Goal: Check status

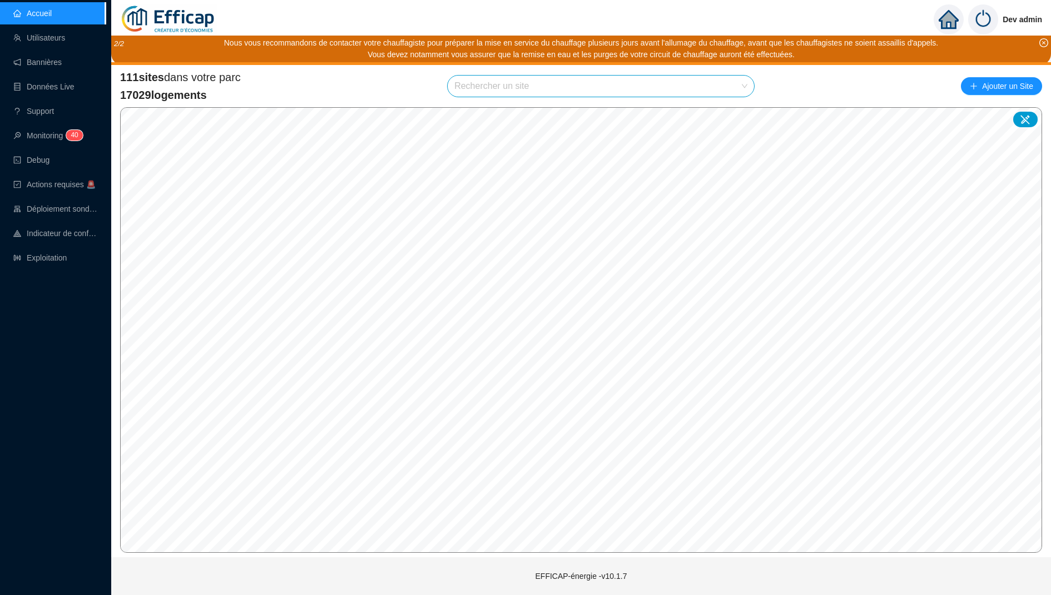
click at [486, 82] on input "search" at bounding box center [595, 86] width 283 height 21
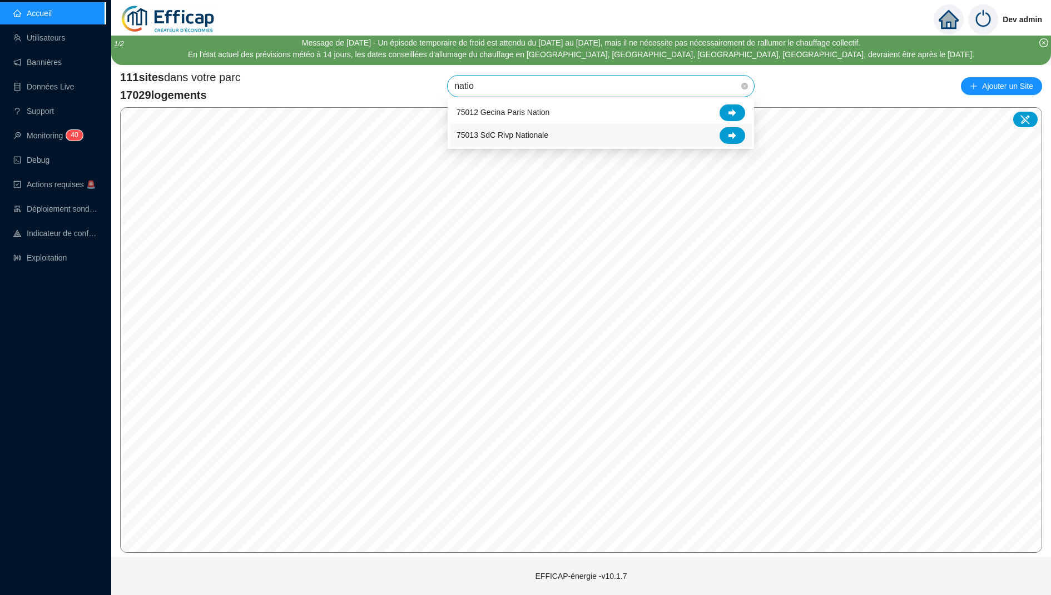
type input "natio"
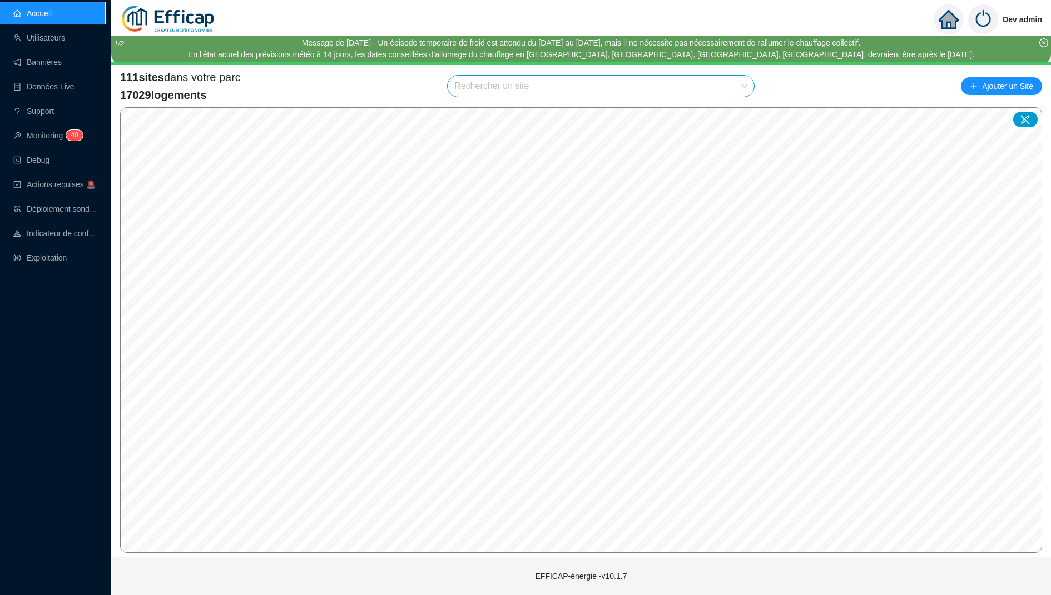
click at [539, 79] on input "search" at bounding box center [595, 86] width 283 height 21
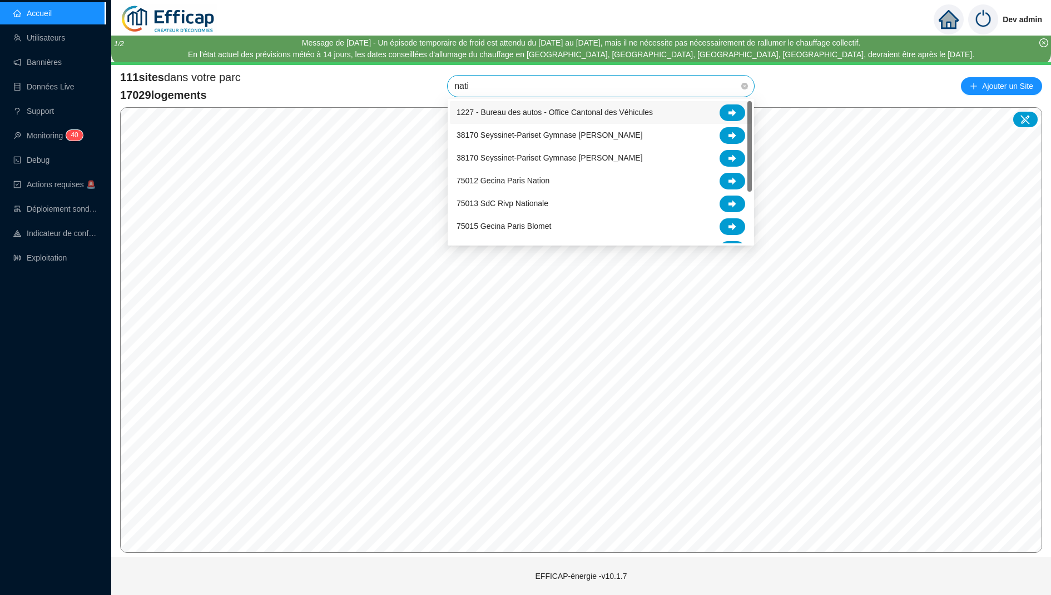
type input "natio"
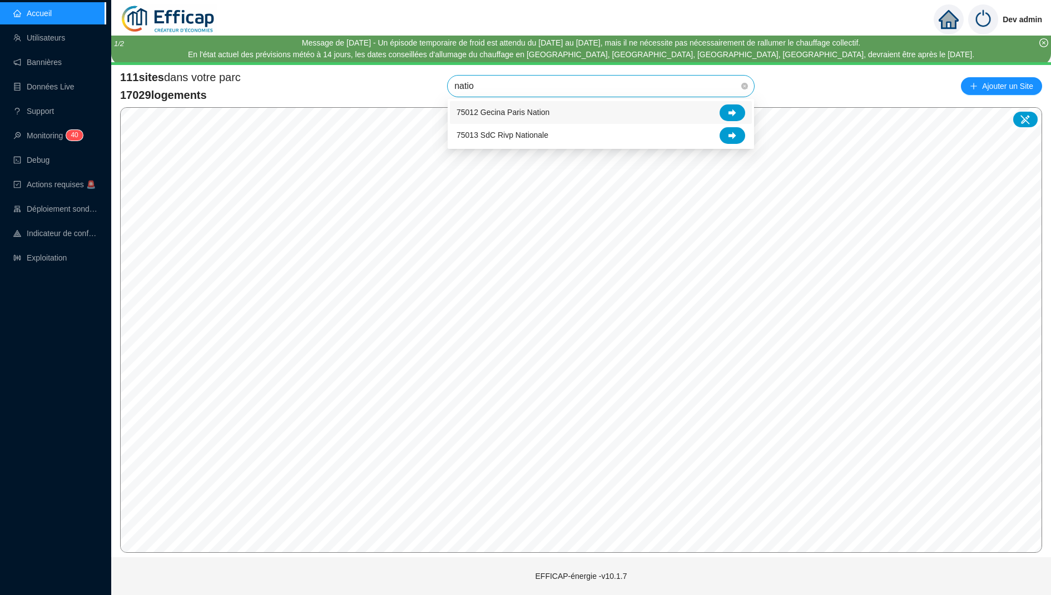
click at [629, 116] on div "75012 Gecina Paris Nation" at bounding box center [600, 113] width 289 height 17
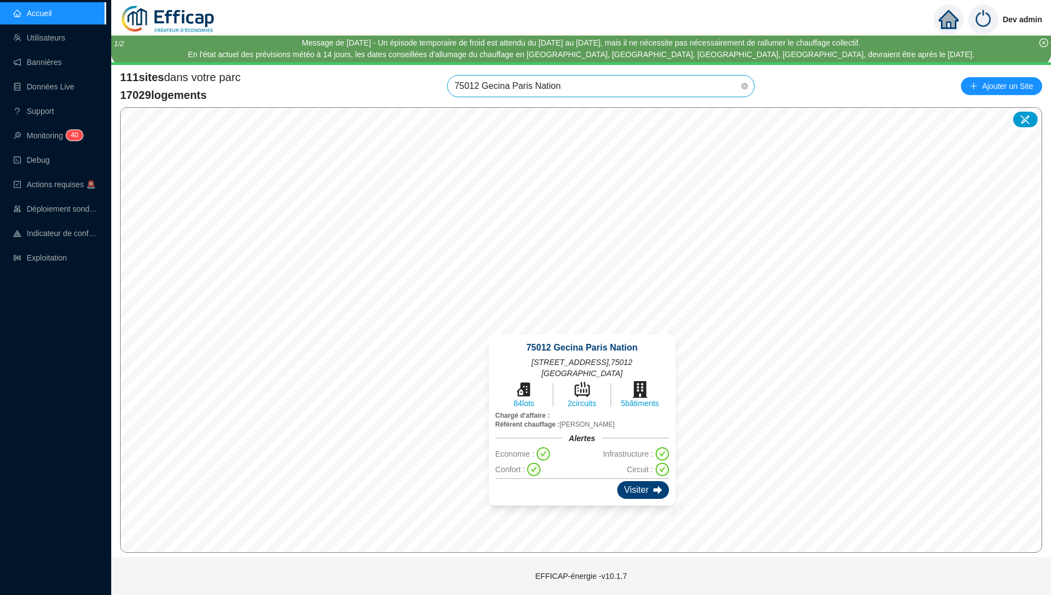
click at [626, 481] on div "Visiter" at bounding box center [642, 490] width 51 height 18
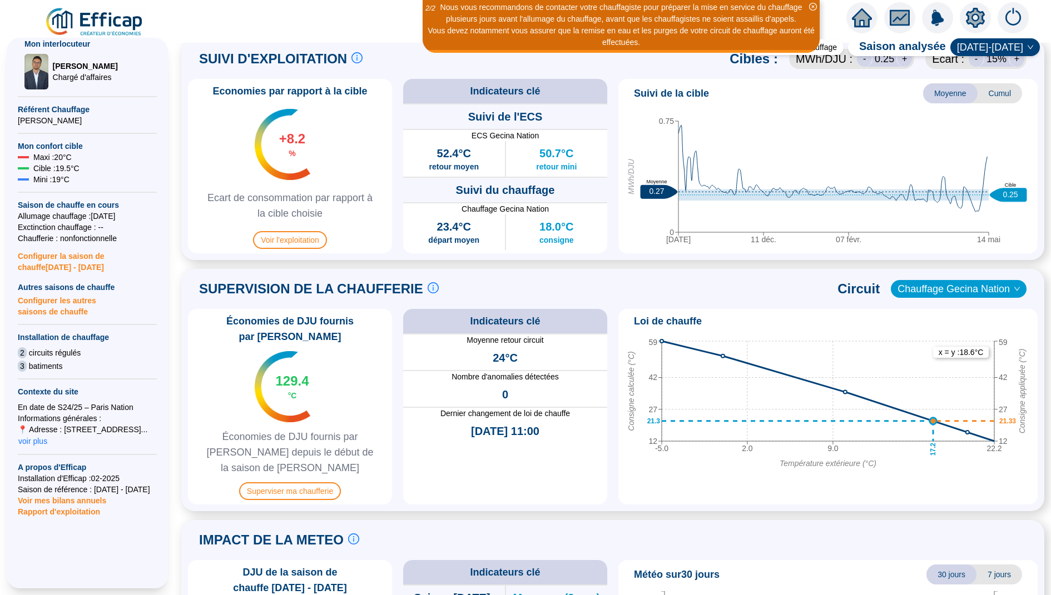
scroll to position [296, 0]
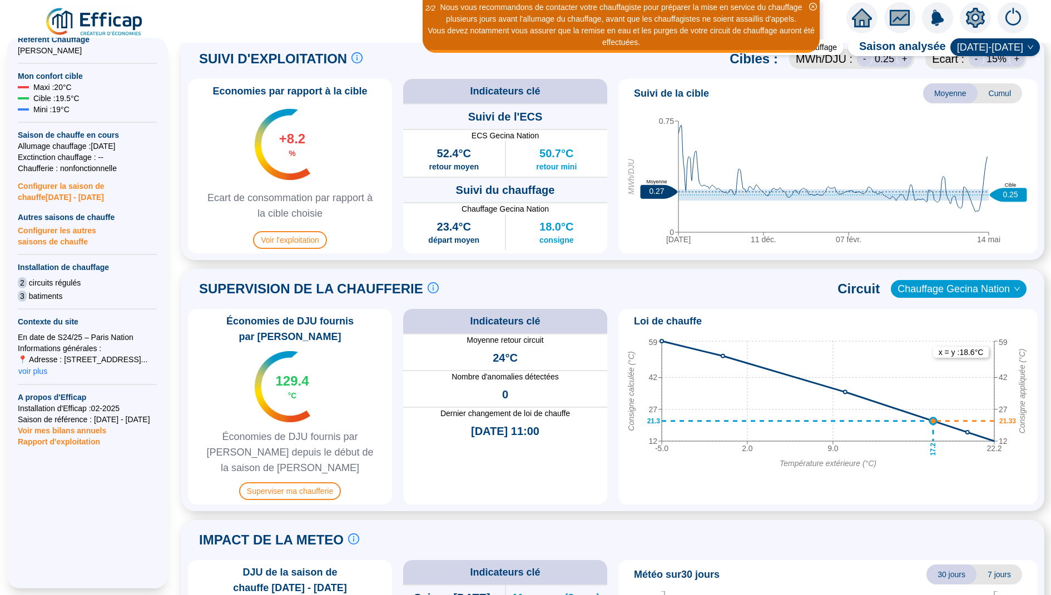
click at [78, 442] on span "Rapport d'exploitation" at bounding box center [87, 441] width 139 height 11
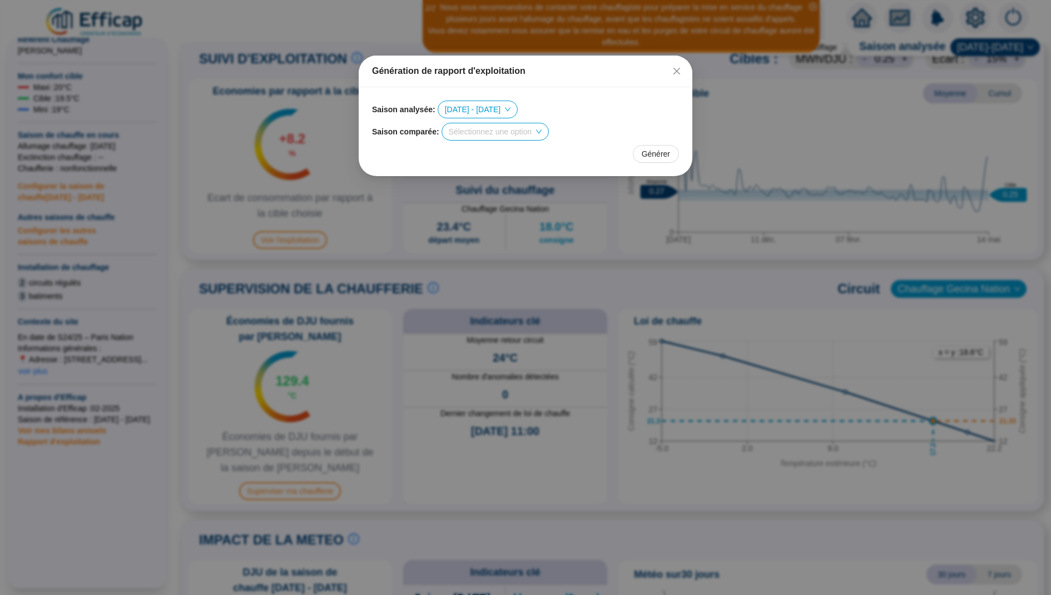
click at [510, 138] on input "search" at bounding box center [490, 131] width 83 height 17
click at [496, 152] on div "[DATE] - [DATE]" at bounding box center [500, 154] width 92 height 12
click at [662, 157] on span "Générer" at bounding box center [656, 154] width 28 height 12
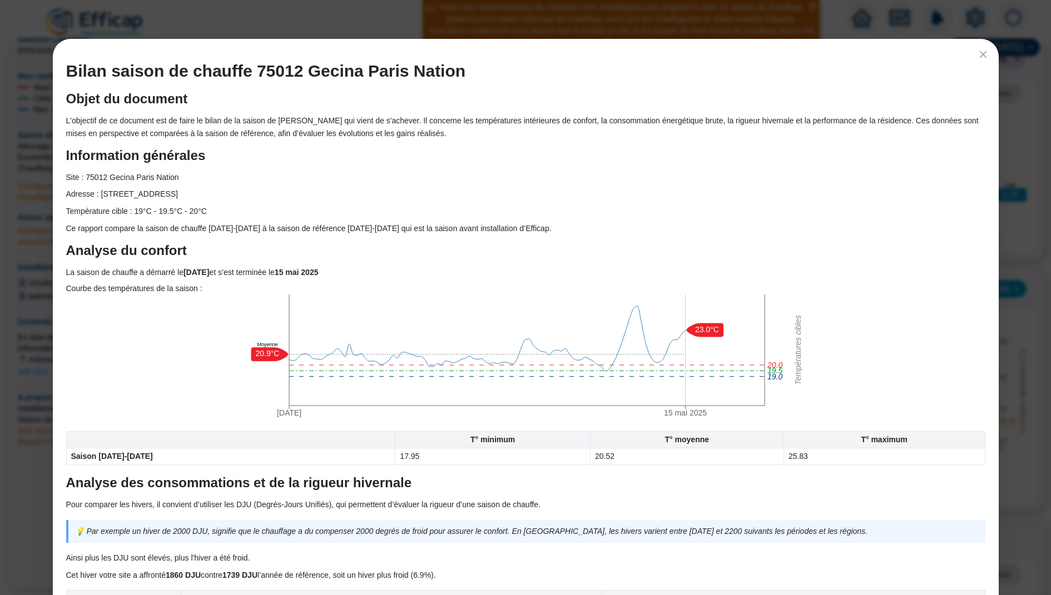
scroll to position [19, 0]
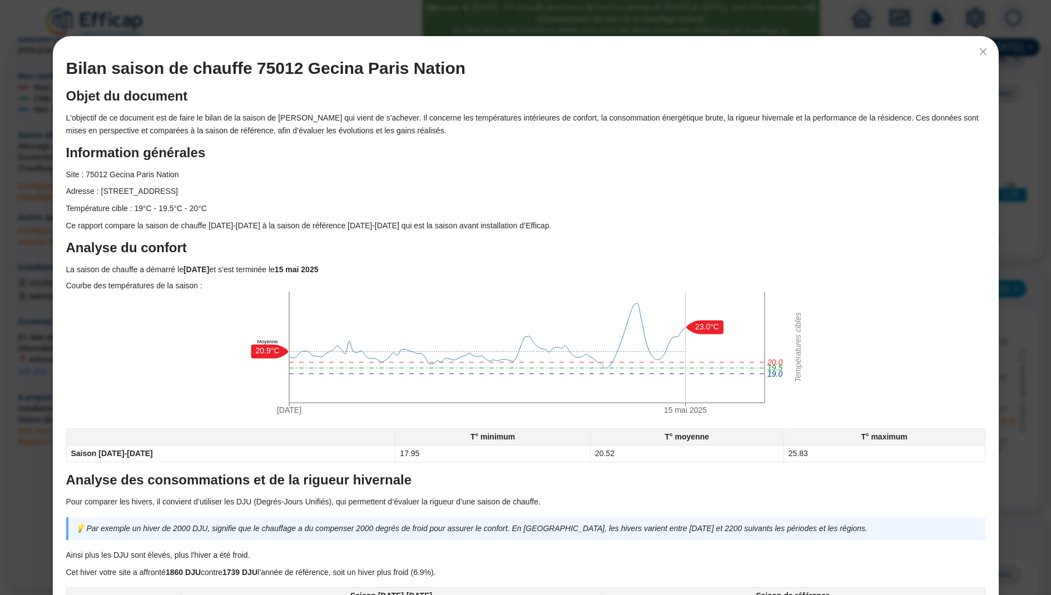
click at [1013, 90] on div "Bilan saison de chauffe 75012 Gecina Paris Nation Objet du document L'objectif …" at bounding box center [525, 297] width 1051 height 595
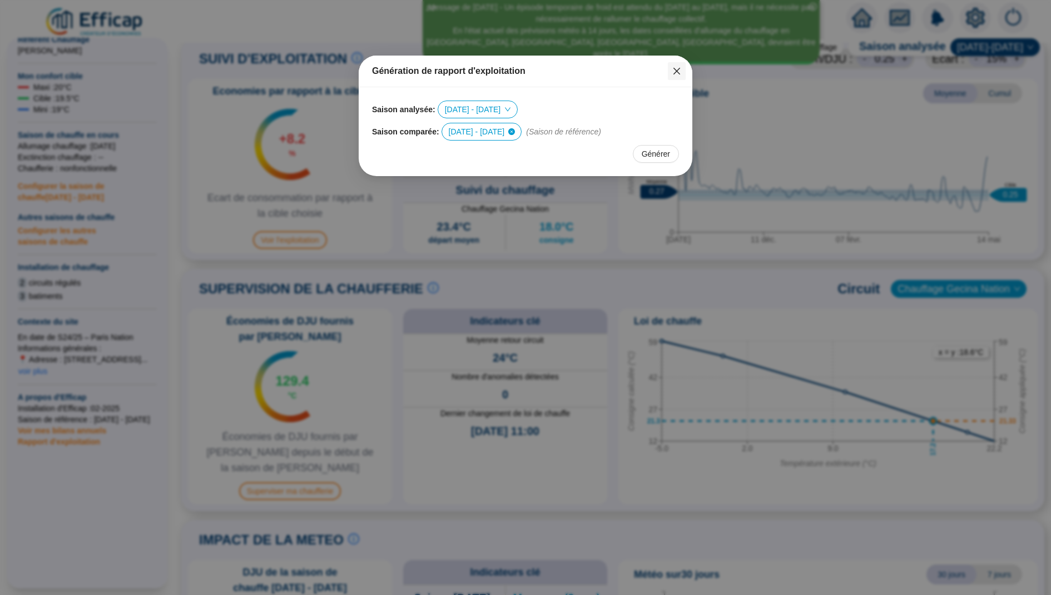
click at [675, 70] on icon "close" at bounding box center [676, 71] width 7 height 7
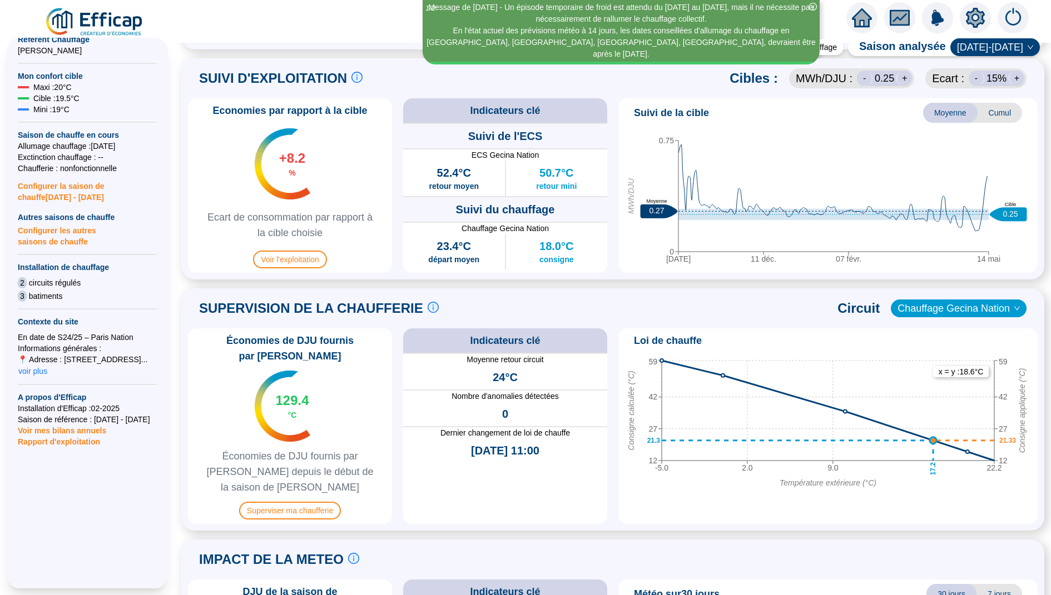
scroll to position [494, 0]
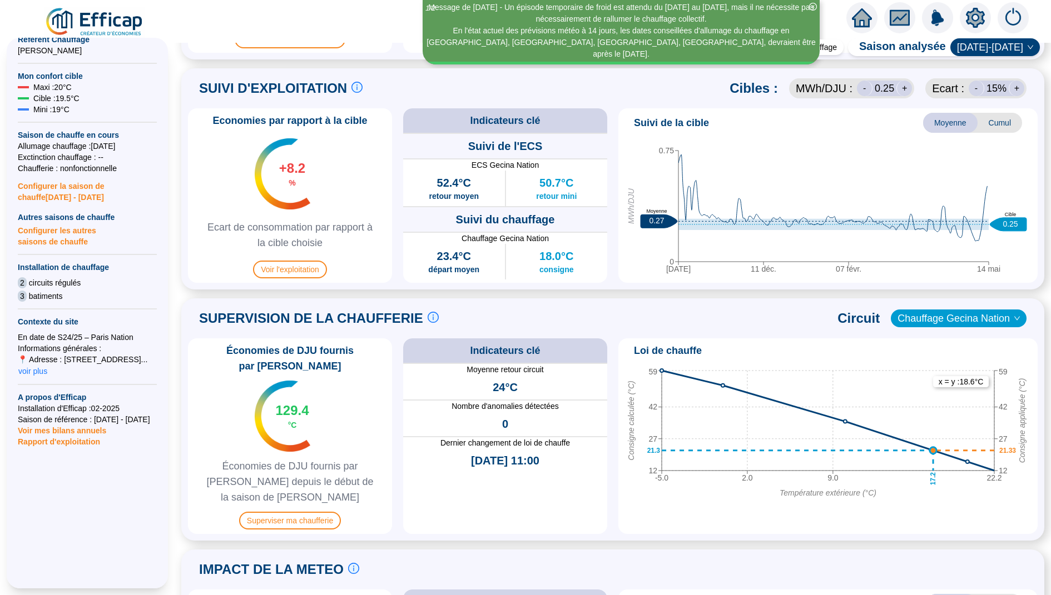
click at [610, 245] on div "Economies par rapport à la cible +8.2 % Ecart de consommation par rapport à la …" at bounding box center [612, 195] width 849 height 175
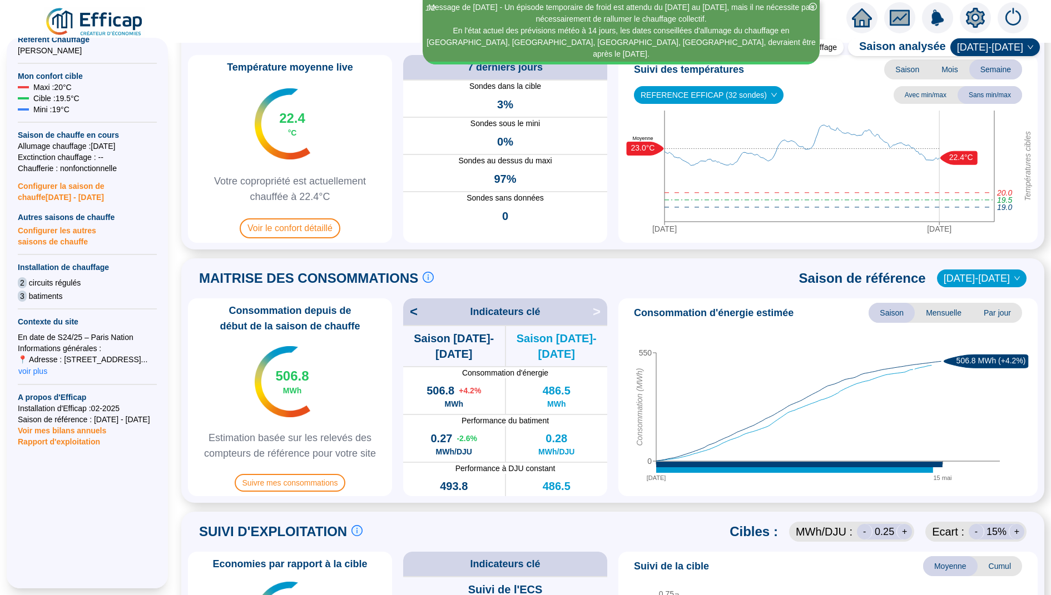
scroll to position [0, 0]
